Goal: Obtain resource: Download file/media

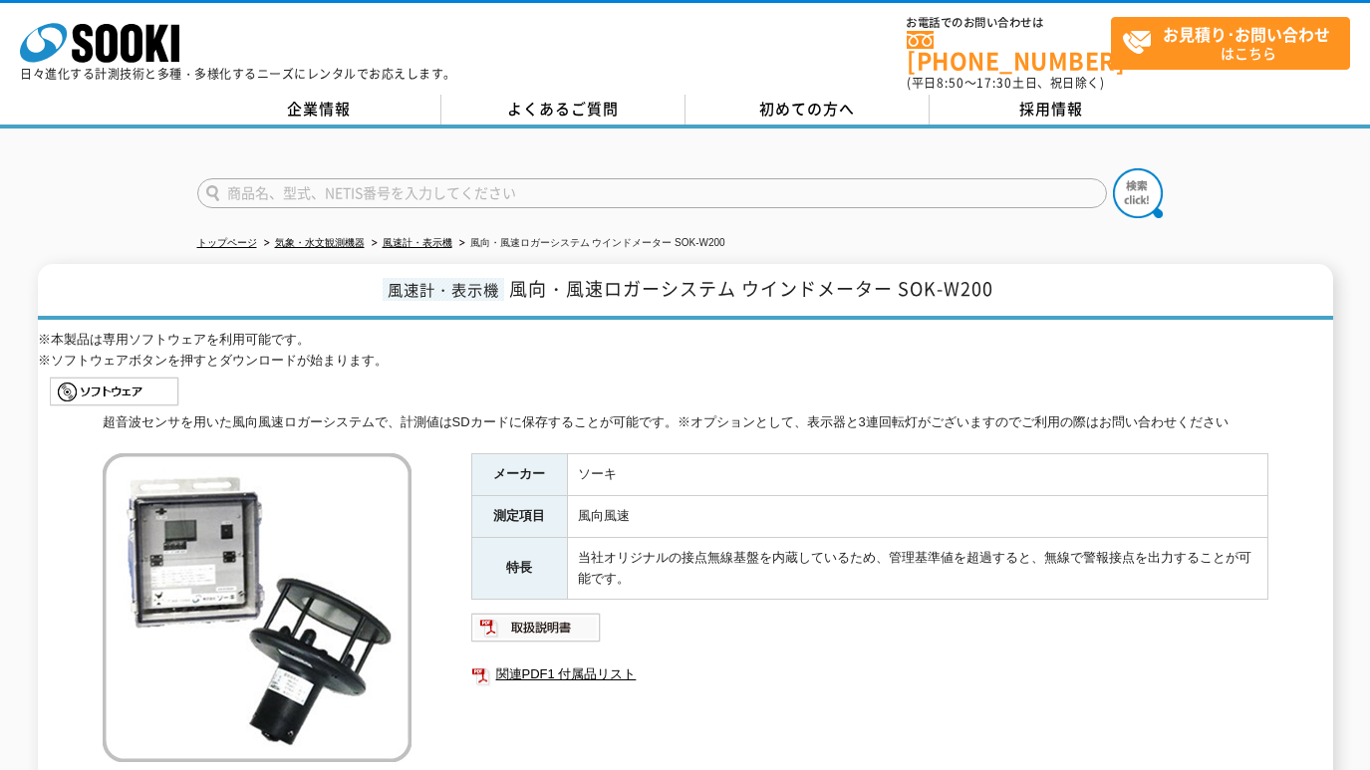
click at [550, 179] on input "text" at bounding box center [652, 193] width 910 height 30
paste input "GX-2100"
type input "GX-2100"
click at [1135, 181] on img at bounding box center [1138, 193] width 50 height 50
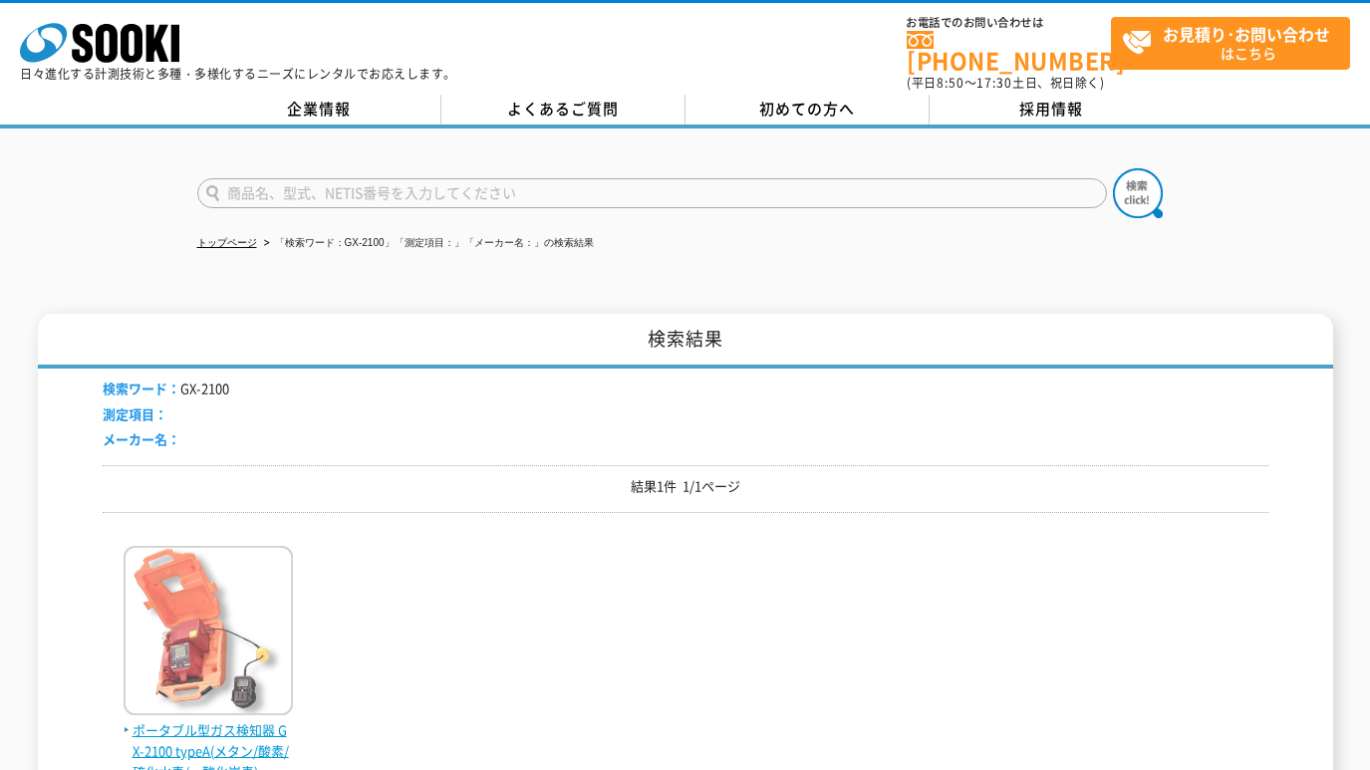
click at [193, 630] on img at bounding box center [208, 633] width 169 height 174
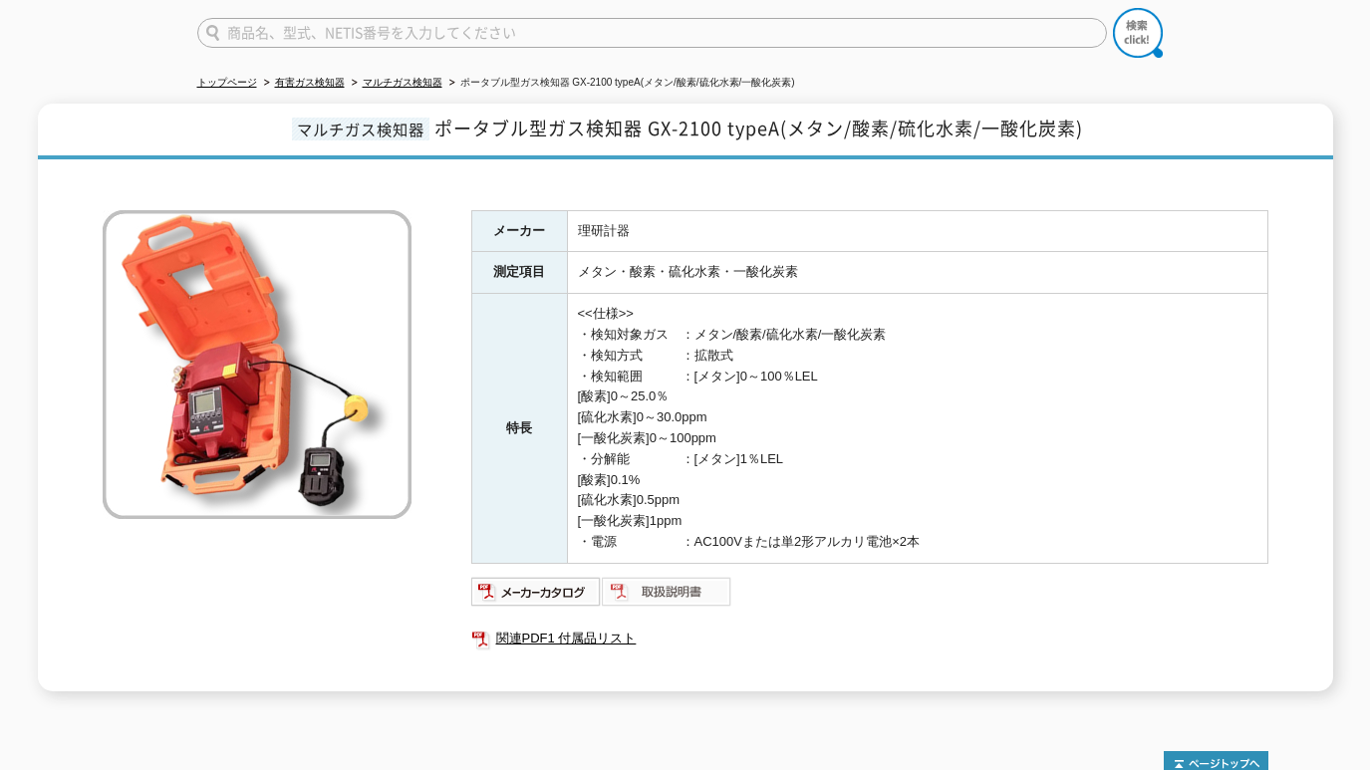
scroll to position [166, 0]
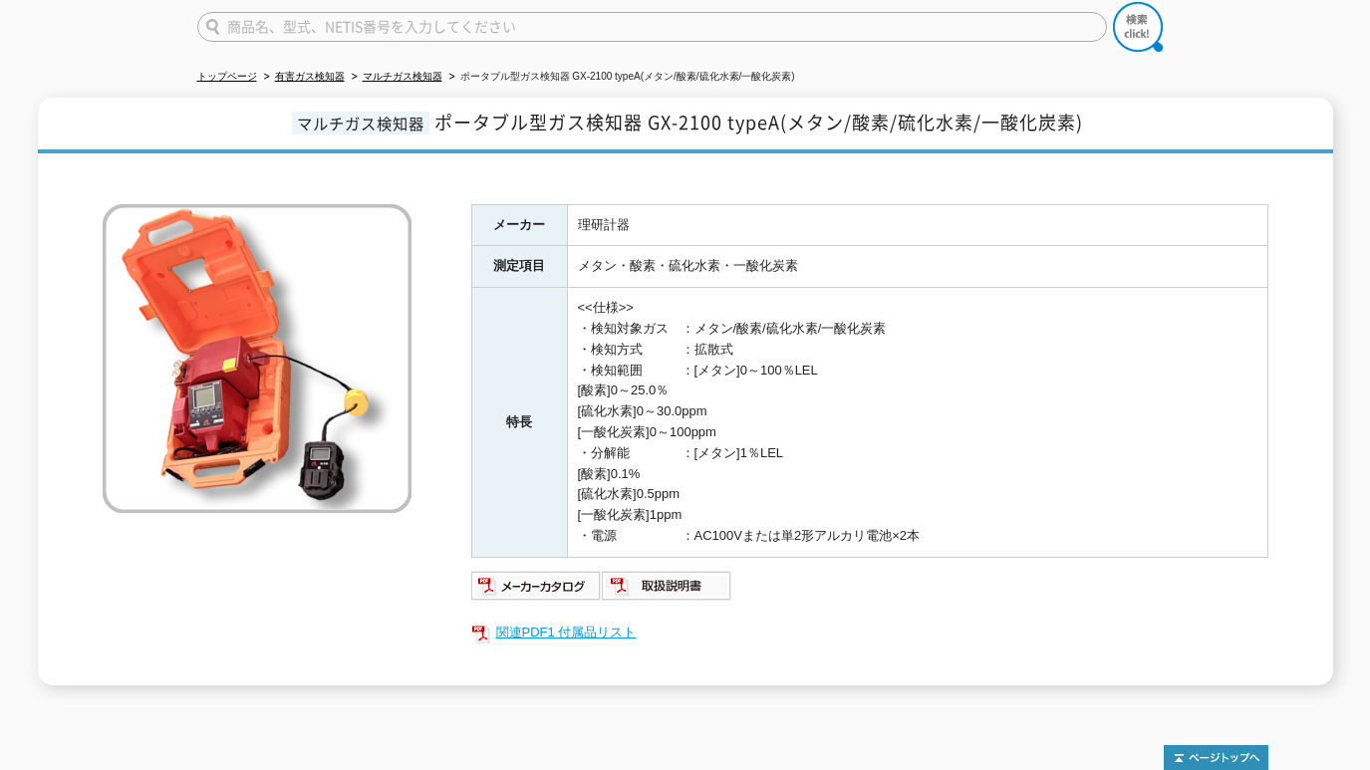
click at [548, 620] on link "関連PDF1 付属品リスト" at bounding box center [869, 633] width 797 height 26
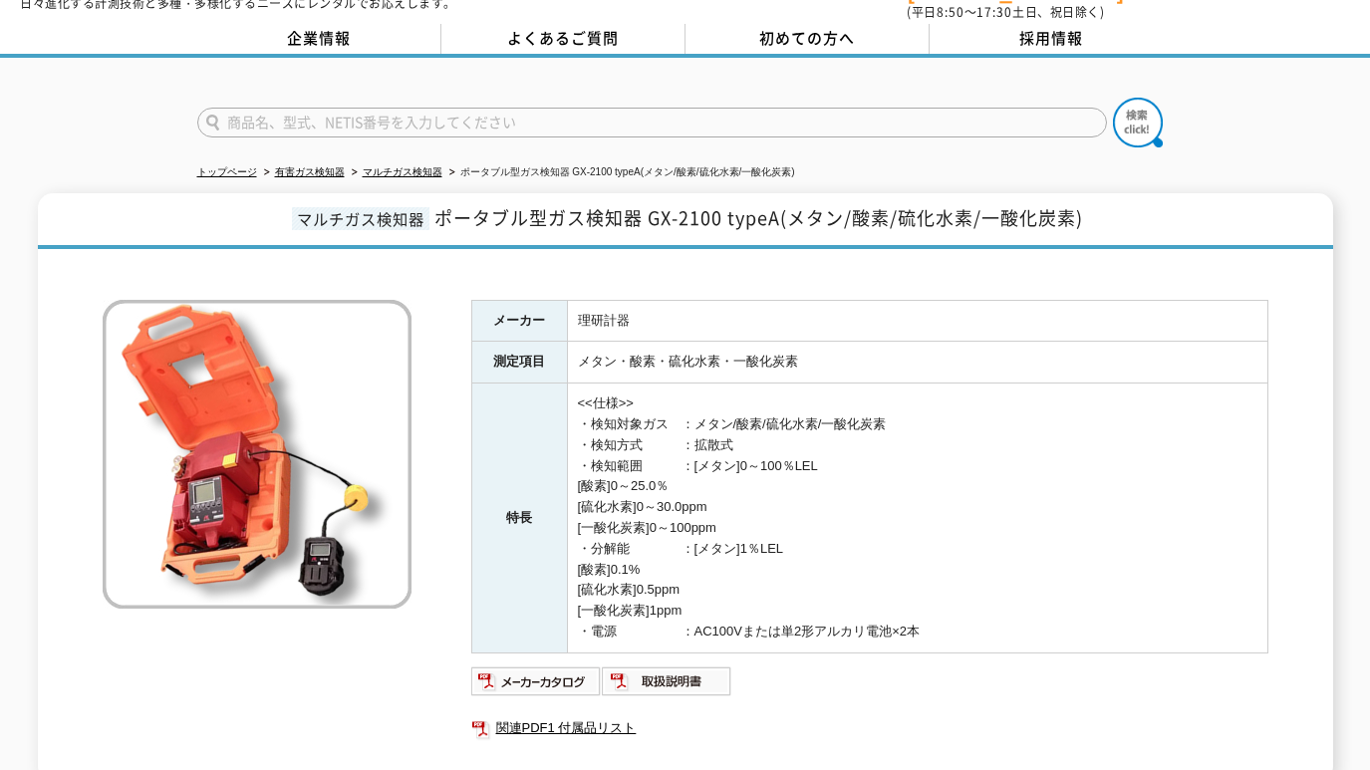
scroll to position [0, 0]
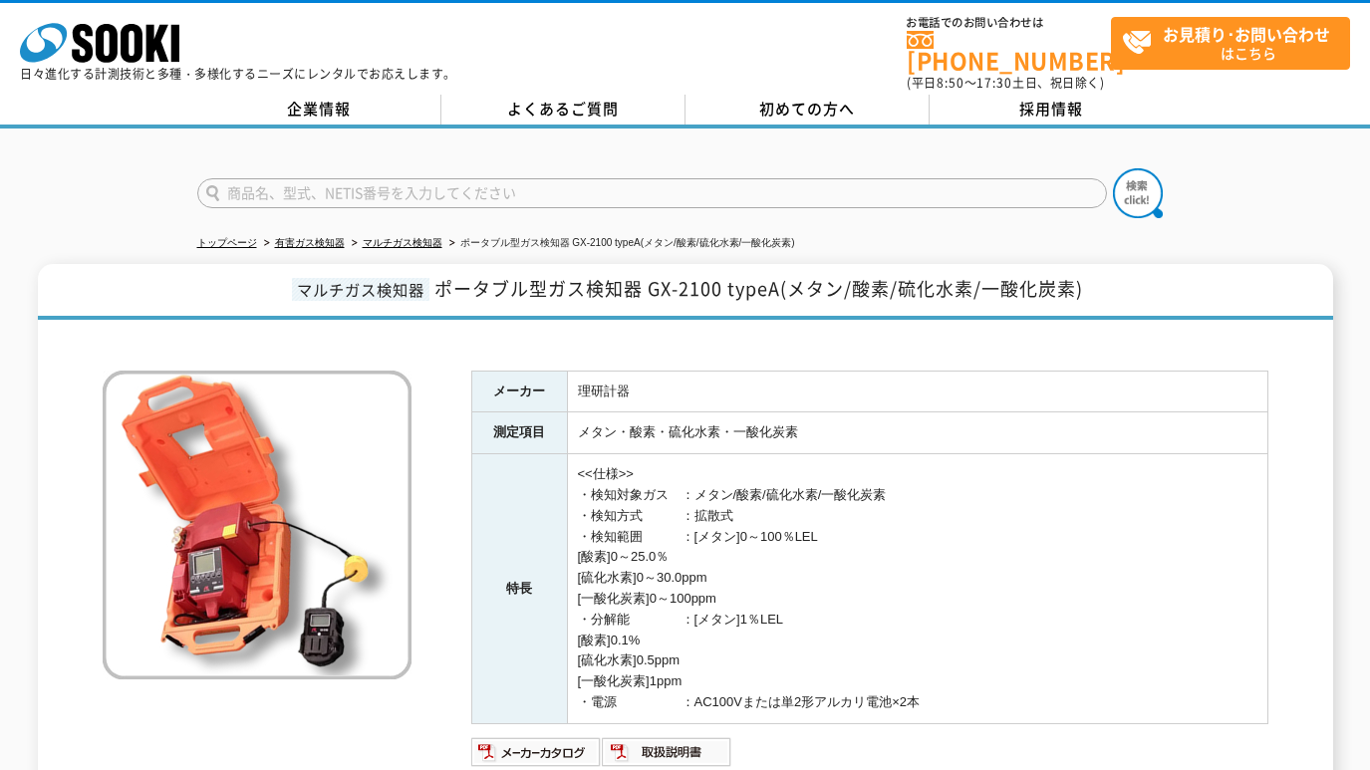
click at [491, 178] on input "text" at bounding box center [652, 193] width 910 height 30
type input "NL42"
click at [1113, 168] on button at bounding box center [1138, 193] width 50 height 50
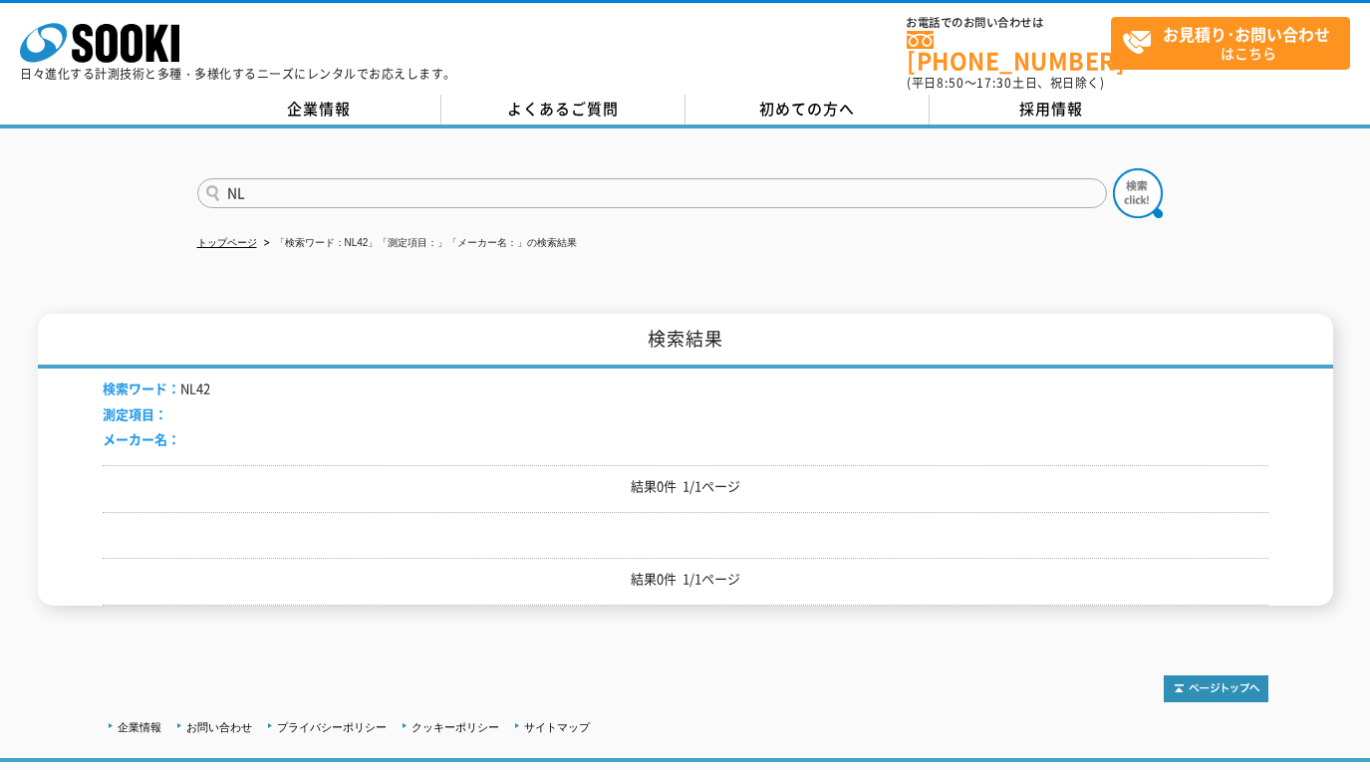
type input "NL"
click at [1113, 168] on button at bounding box center [1138, 193] width 50 height 50
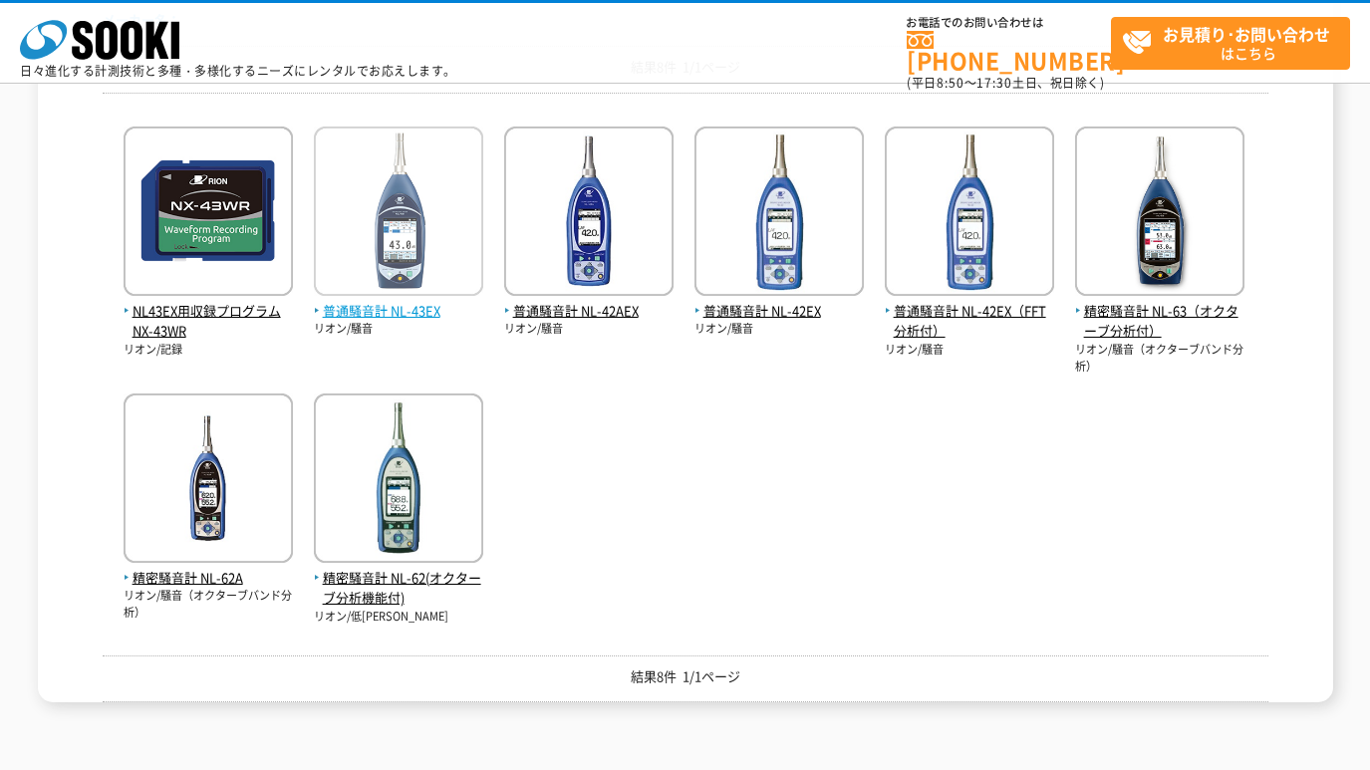
scroll to position [332, 0]
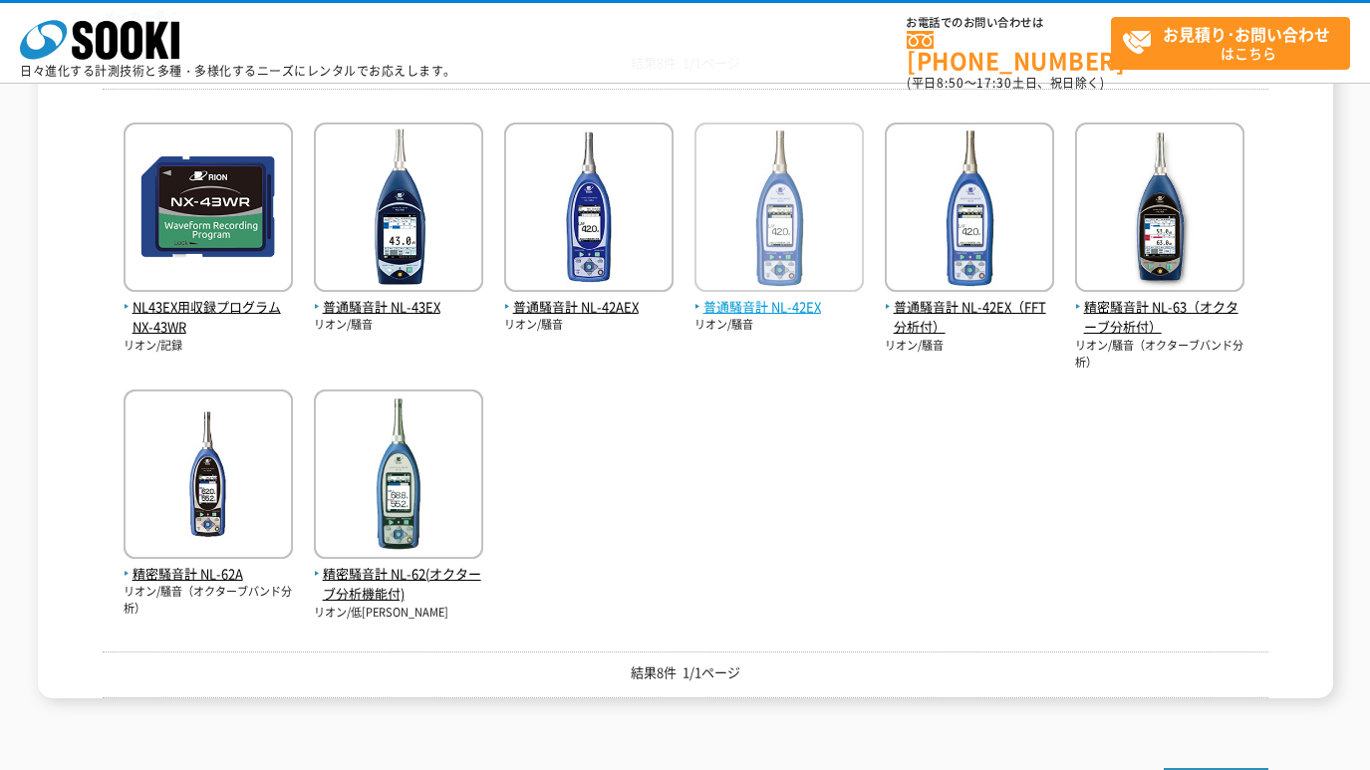
click at [795, 220] on img at bounding box center [779, 210] width 169 height 174
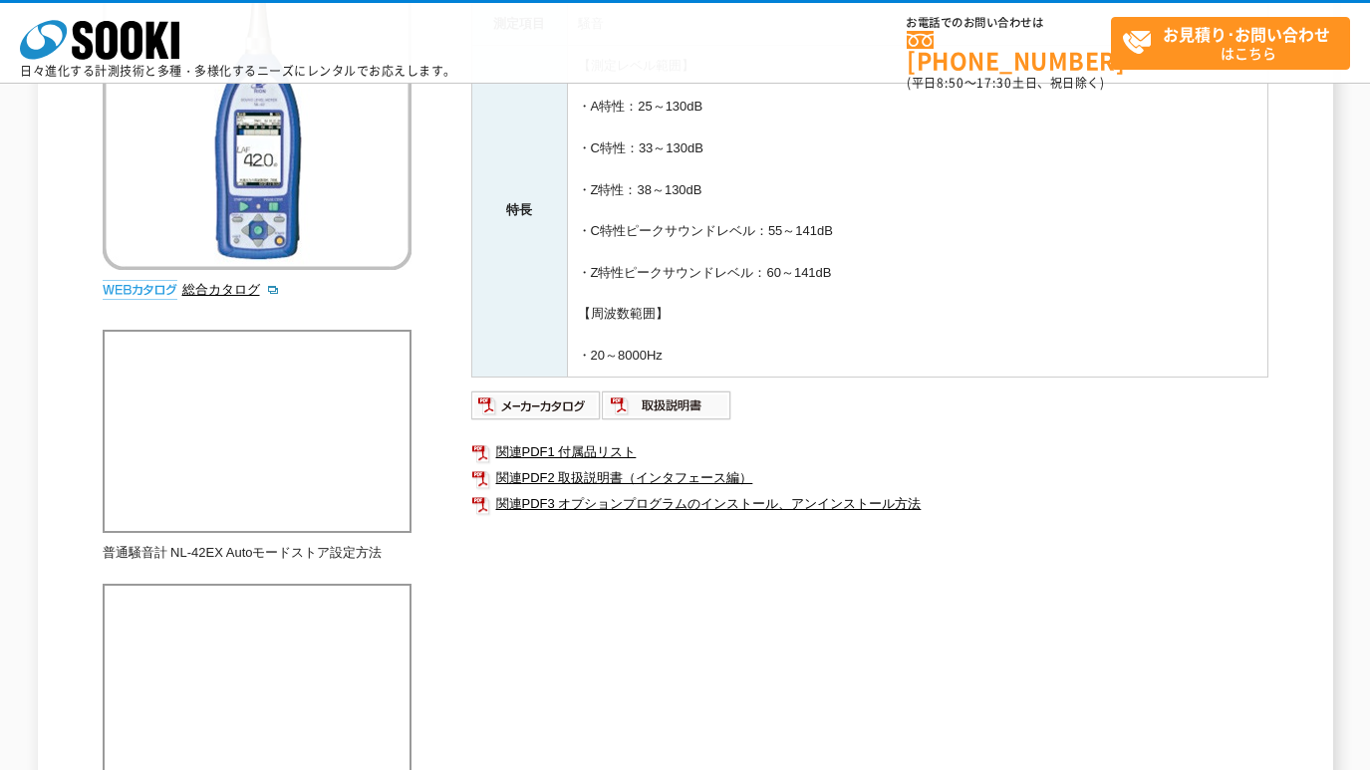
scroll to position [498, 0]
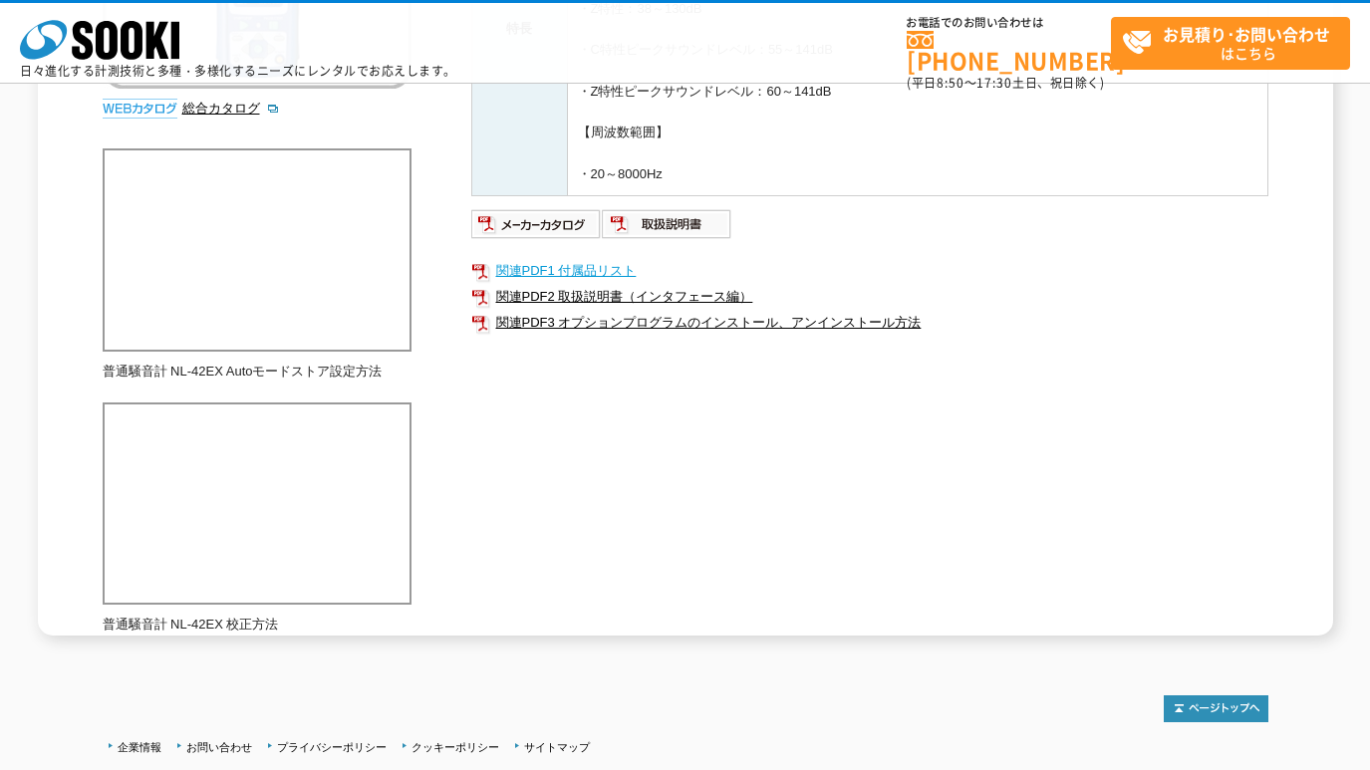
click at [587, 275] on link "関連PDF1 付属品リスト" at bounding box center [869, 271] width 797 height 26
